Goal: Information Seeking & Learning: Find specific fact

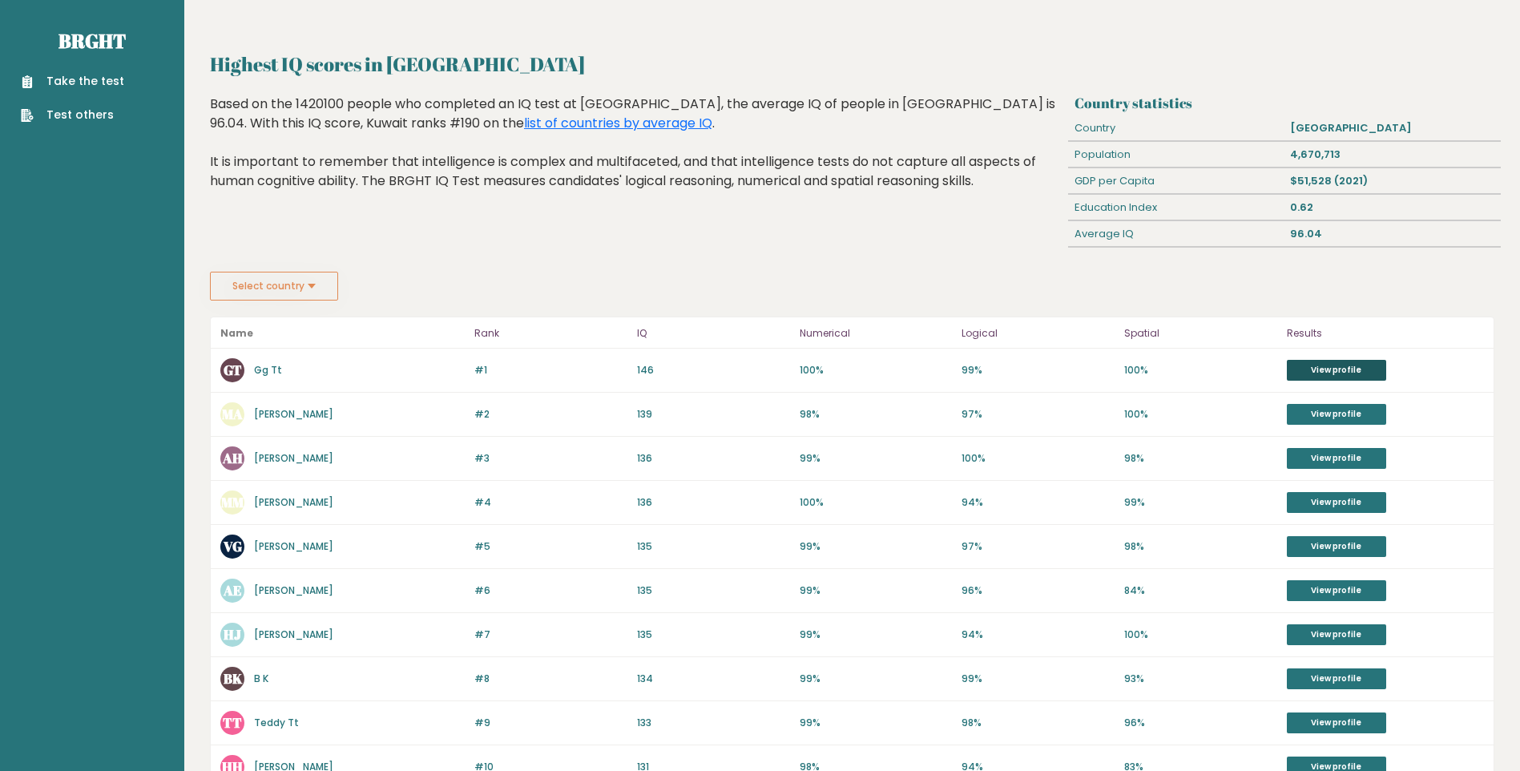
click at [1331, 364] on link "View profile" at bounding box center [1336, 370] width 99 height 21
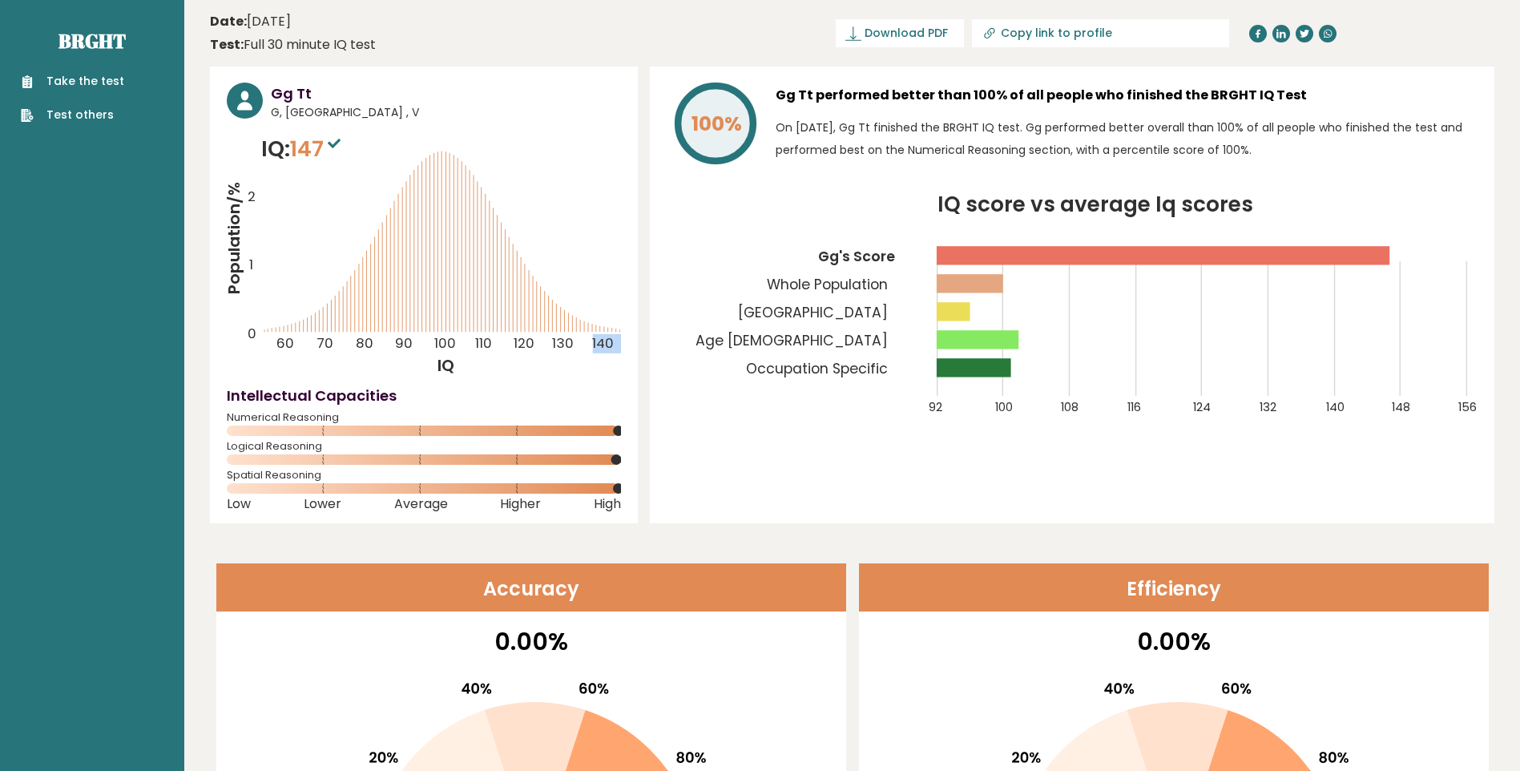
drag, startPoint x: 462, startPoint y: 191, endPoint x: 398, endPoint y: 186, distance: 64.3
click at [398, 186] on icon "Population/% IQ 0 1 2 60 70 80 90 100 110 120 130 140" at bounding box center [424, 255] width 394 height 244
click at [434, 196] on icon "Population/% IQ 0 1 2 60 70 80 90 100 110 120 130 140" at bounding box center [424, 255] width 394 height 244
drag, startPoint x: 617, startPoint y: 490, endPoint x: 511, endPoint y: 485, distance: 105.9
click at [512, 485] on icon at bounding box center [424, 488] width 394 height 10
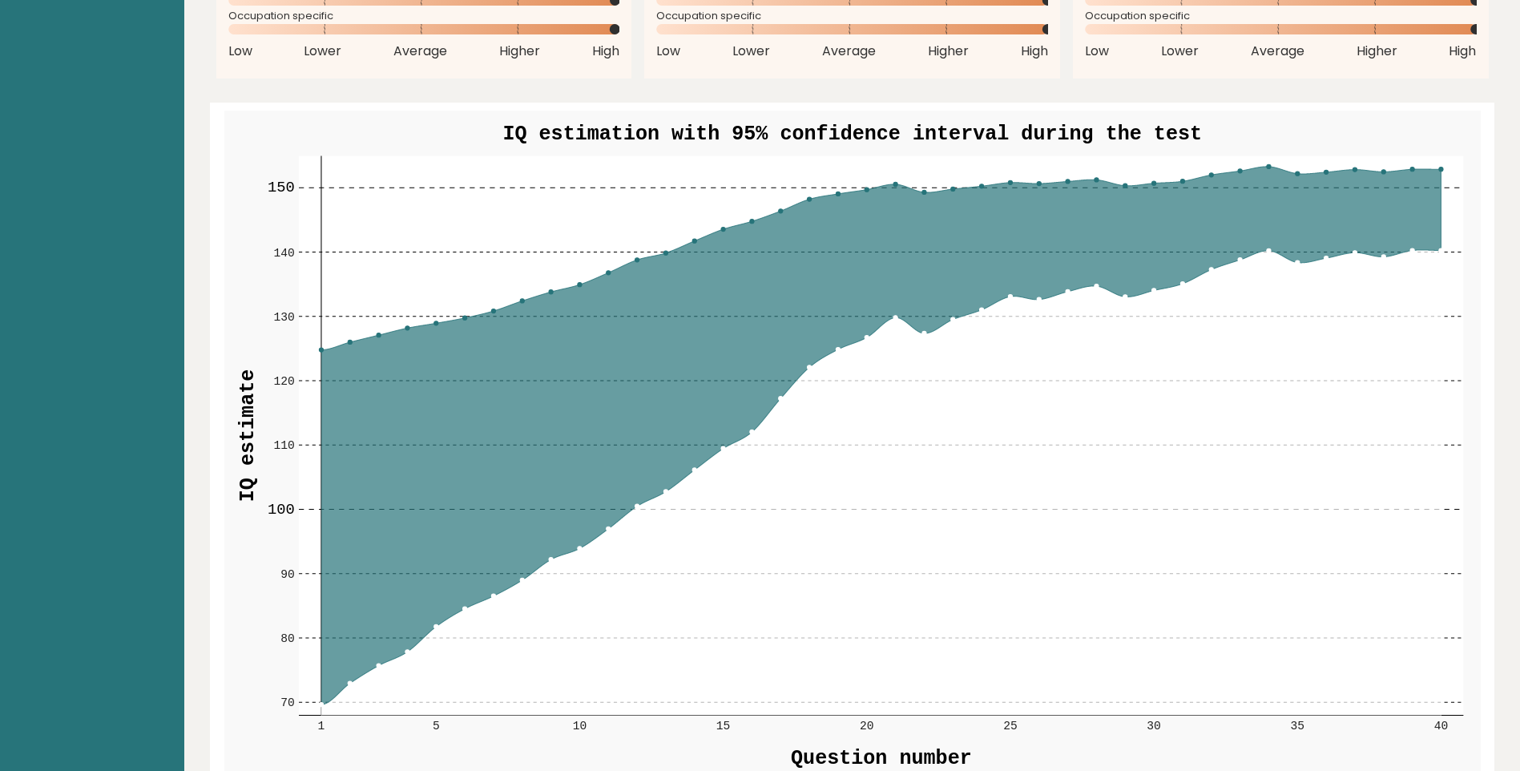
scroll to position [1449, 0]
